Goal: Browse casually

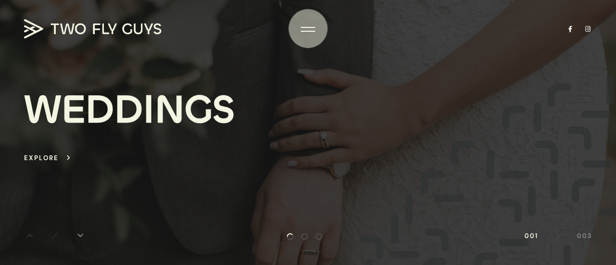
click at [308, 28] on div at bounding box center [308, 30] width 14 height 10
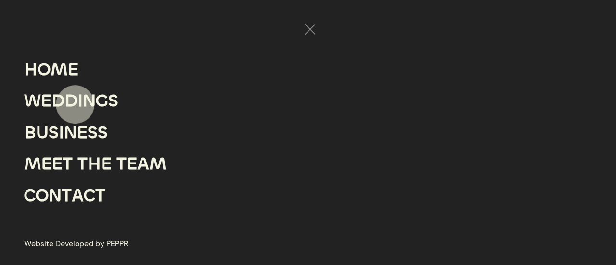
click at [75, 105] on div "D" at bounding box center [71, 101] width 13 height 32
